Goal: Transaction & Acquisition: Purchase product/service

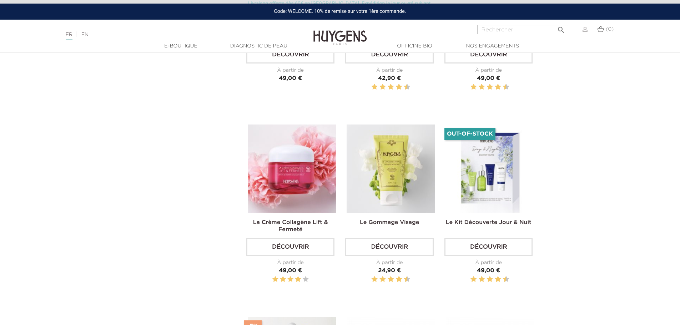
scroll to position [571, 0]
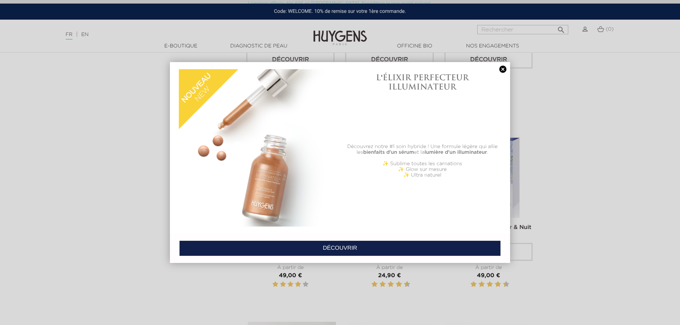
click at [503, 70] on link at bounding box center [503, 69] width 10 height 7
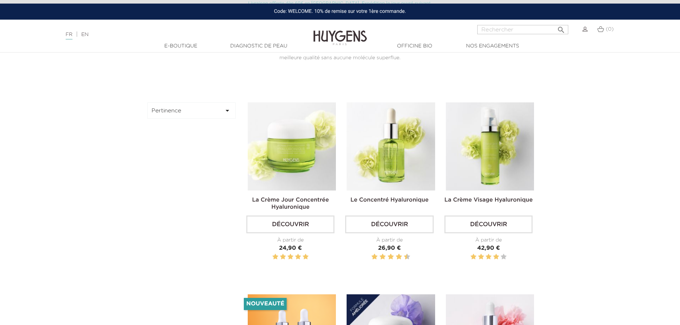
scroll to position [0, 0]
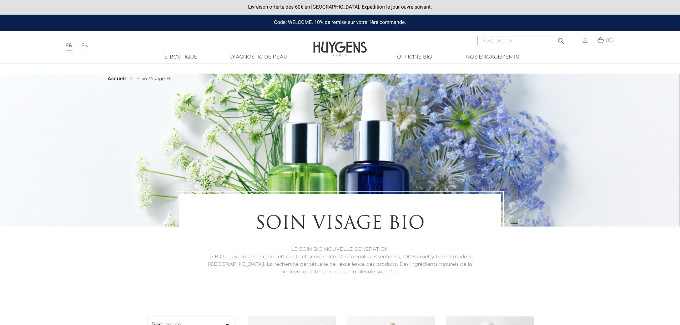
click at [261, 57] on link "Diagnostic de peau" at bounding box center [258, 57] width 71 height 7
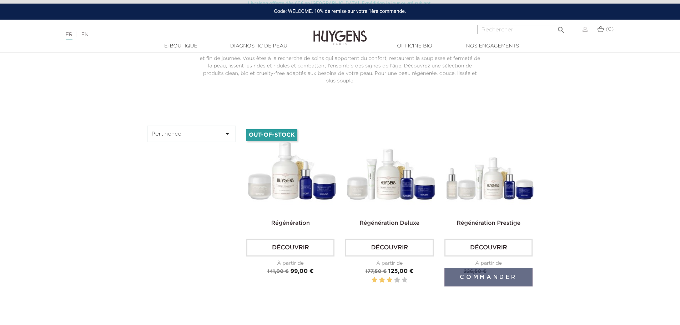
scroll to position [214, 0]
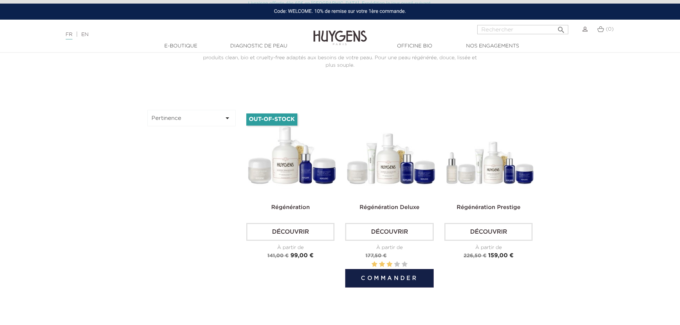
click at [381, 207] on link "Régénération Deluxe" at bounding box center [390, 208] width 60 height 6
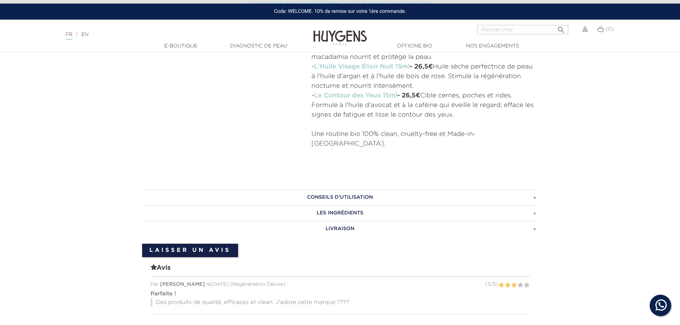
scroll to position [393, 0]
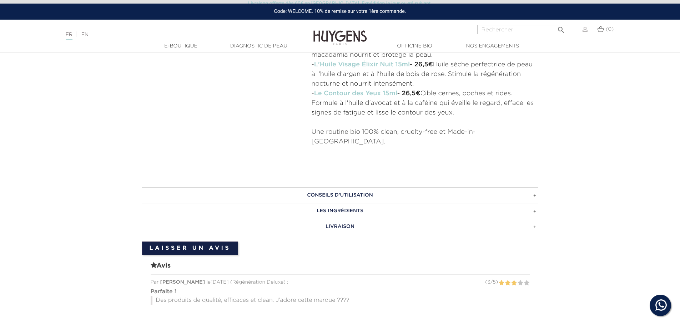
click at [535, 188] on h3 "CONSEILS D'UTILISATION" at bounding box center [340, 195] width 396 height 16
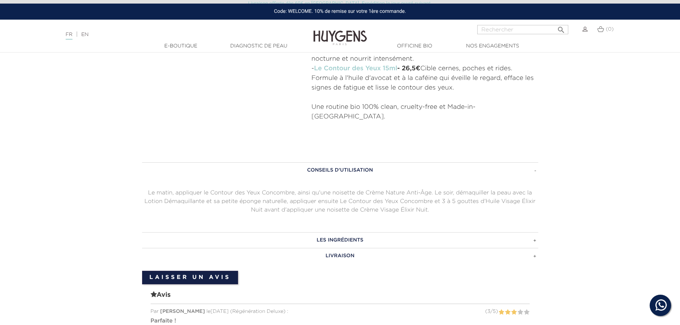
scroll to position [464, 0]
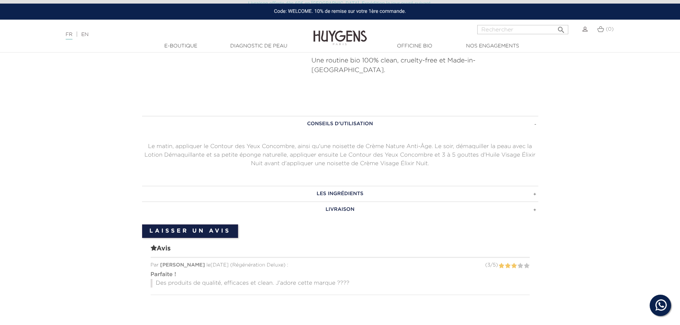
click at [535, 202] on h3 "LIVRAISON" at bounding box center [340, 210] width 396 height 16
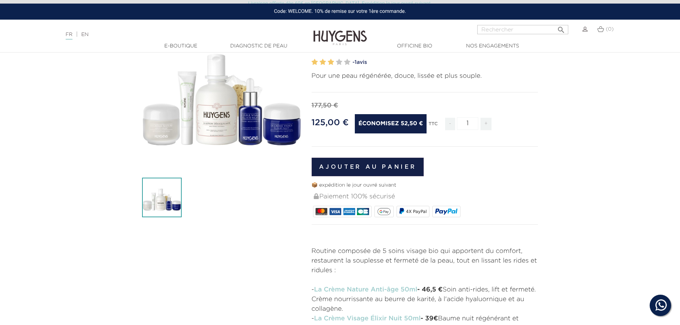
scroll to position [0, 0]
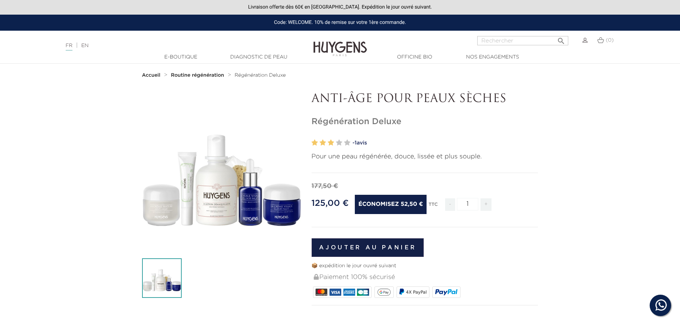
click at [381, 250] on button "Ajouter au panier" at bounding box center [368, 248] width 112 height 19
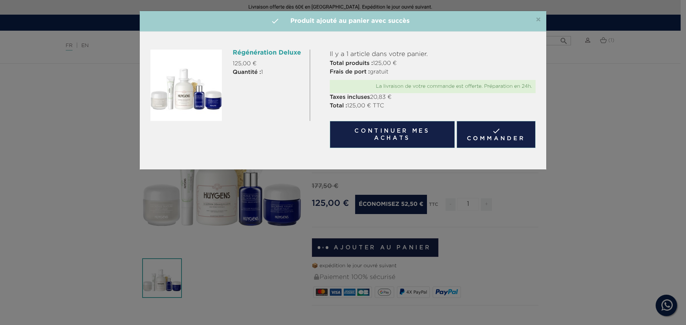
click at [394, 138] on button "Continuer mes achats" at bounding box center [392, 134] width 125 height 27
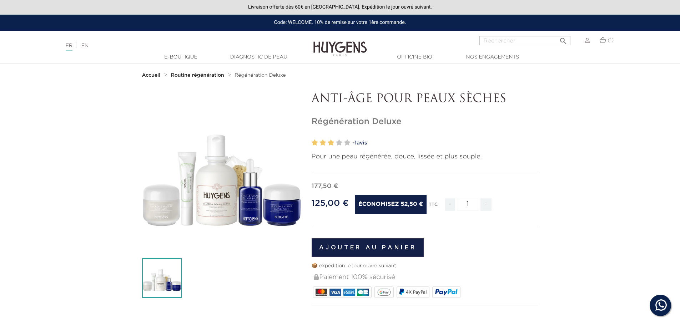
click at [516, 43] on input "Rechercher" at bounding box center [525, 40] width 91 height 9
type input "huile dema"
click at [519, 42] on input "huile dema" at bounding box center [525, 40] width 91 height 9
type input "huile demaquillante"
click at [563, 41] on icon "" at bounding box center [563, 39] width 9 height 9
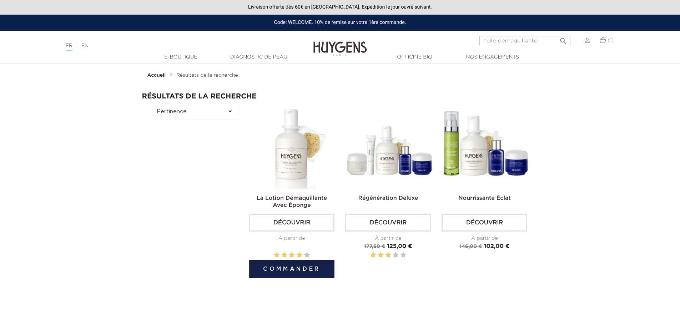
click at [291, 154] on img at bounding box center [294, 146] width 86 height 86
